Goal: Task Accomplishment & Management: Use online tool/utility

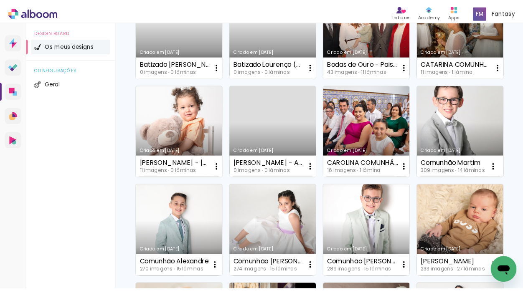
scroll to position [130, 0]
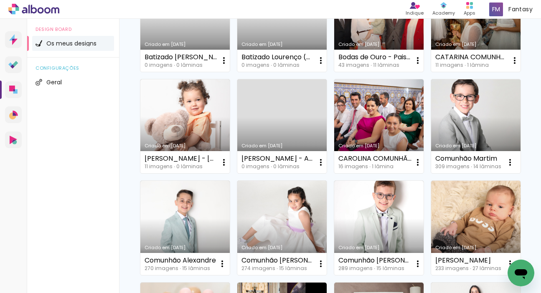
click at [393, 129] on link "Criado em [DATE]" at bounding box center [378, 126] width 89 height 94
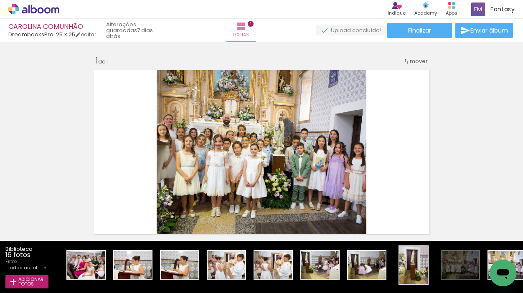
click at [20, 8] on icon at bounding box center [33, 9] width 51 height 11
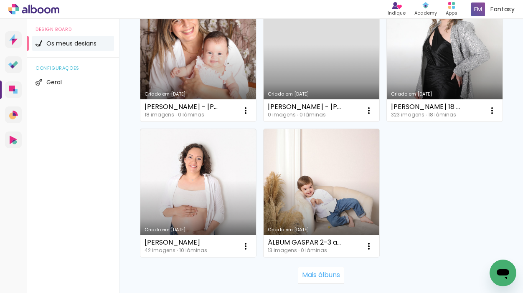
scroll to position [1076, 0]
